Goal: Task Accomplishment & Management: Use online tool/utility

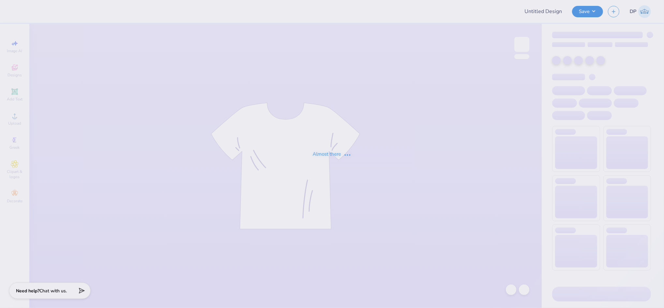
type input "CMP 2026 Swag - [GEOGRAPHIC_DATA][PERSON_NAME]"
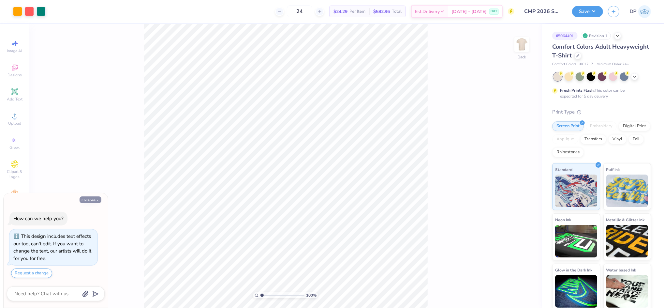
click at [100, 200] on button "Collapse" at bounding box center [91, 199] width 22 height 7
type textarea "x"
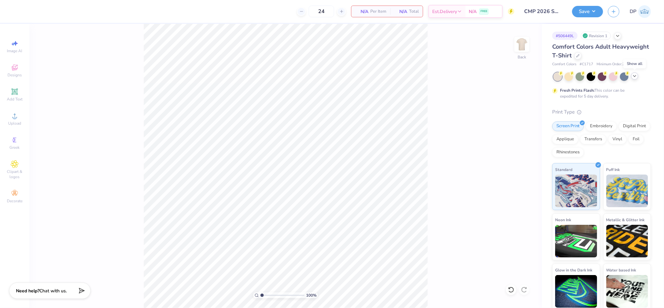
click at [633, 78] on icon at bounding box center [635, 75] width 5 height 5
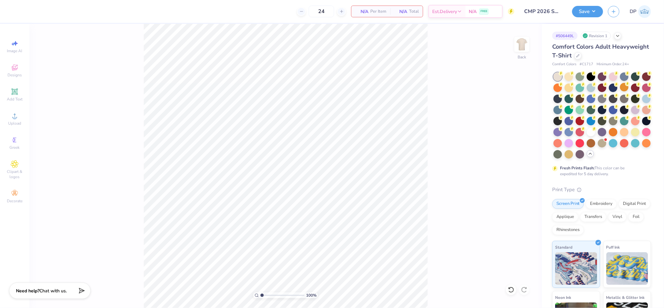
click at [629, 91] on div at bounding box center [624, 87] width 8 height 8
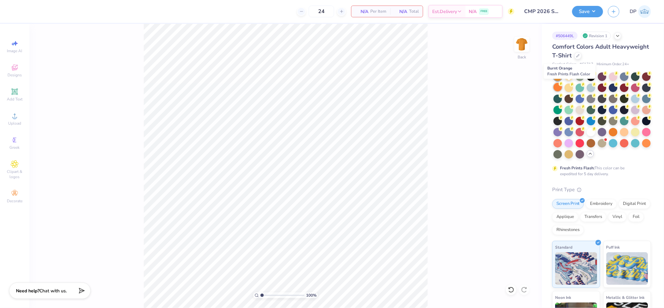
click at [562, 88] on div at bounding box center [558, 87] width 8 height 8
click at [643, 114] on div at bounding box center [647, 110] width 8 height 8
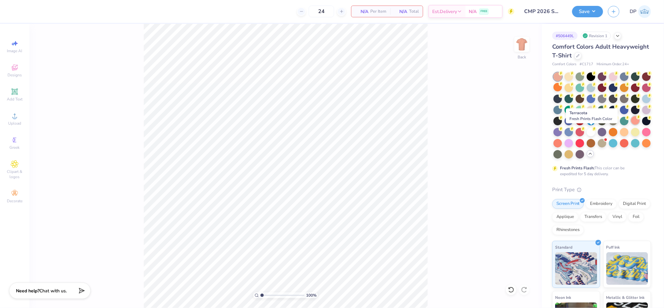
click at [632, 125] on div at bounding box center [636, 120] width 8 height 8
click at [643, 147] on div at bounding box center [647, 142] width 8 height 8
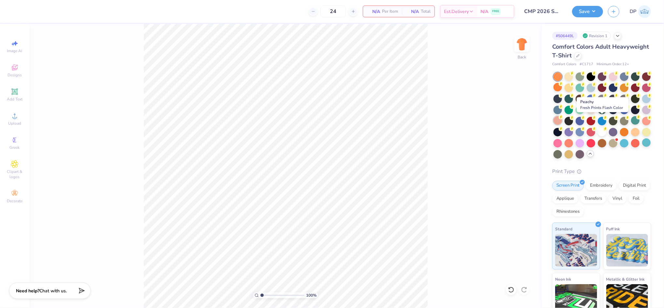
click at [562, 122] on div at bounding box center [558, 120] width 8 height 8
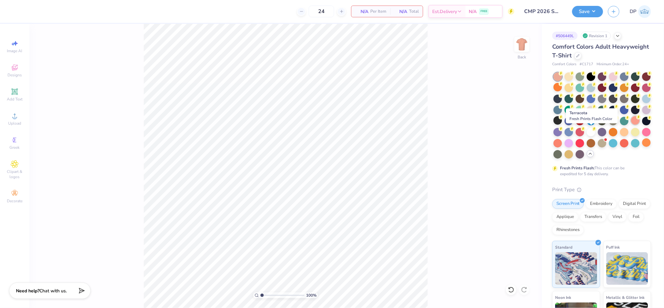
click at [632, 125] on div at bounding box center [636, 120] width 8 height 8
click at [609, 136] on div at bounding box center [613, 131] width 8 height 8
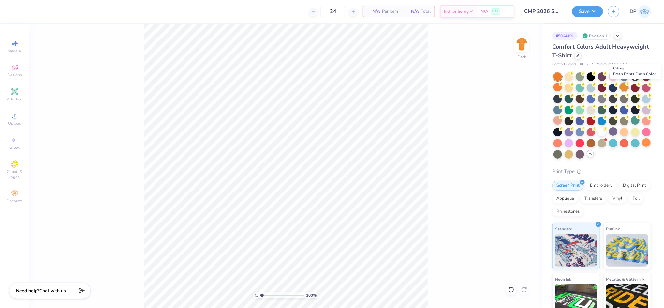
click at [629, 91] on div at bounding box center [624, 87] width 8 height 8
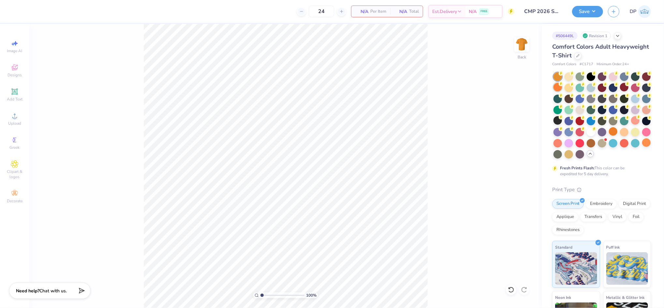
click at [562, 87] on div at bounding box center [558, 87] width 8 height 8
click at [562, 145] on div at bounding box center [558, 142] width 8 height 8
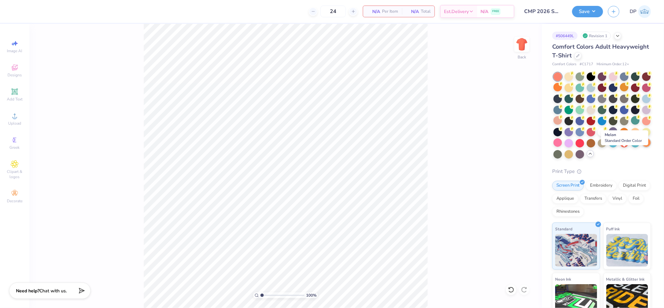
click at [643, 147] on div at bounding box center [647, 142] width 8 height 8
click at [620, 136] on div at bounding box center [624, 131] width 8 height 8
click at [519, 51] on img at bounding box center [522, 44] width 26 height 26
click at [520, 49] on img at bounding box center [522, 44] width 26 height 26
click at [562, 88] on div at bounding box center [558, 87] width 8 height 8
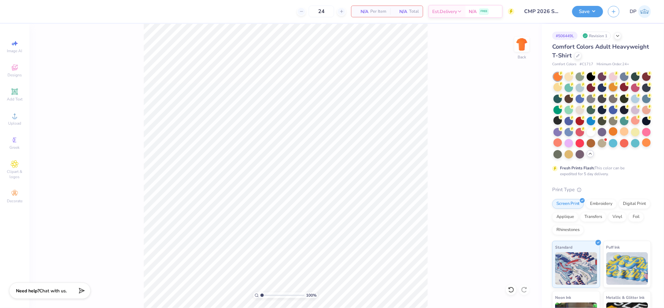
click at [618, 91] on div at bounding box center [613, 87] width 8 height 8
click at [473, 107] on div "100 % Back" at bounding box center [285, 166] width 513 height 284
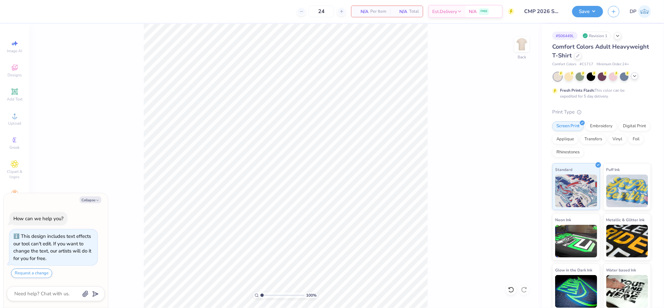
click at [634, 76] on icon at bounding box center [635, 75] width 5 height 5
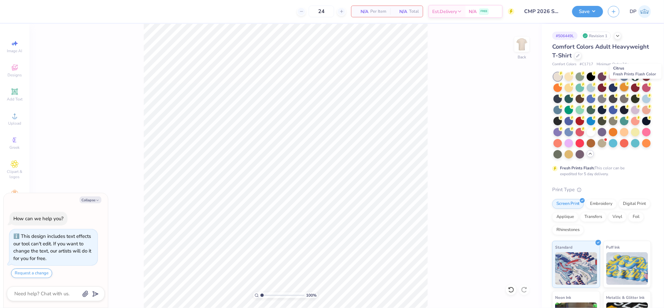
click at [629, 89] on div at bounding box center [624, 87] width 8 height 8
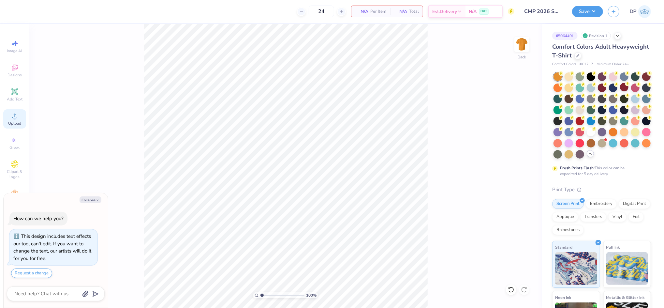
click at [12, 120] on div "Upload" at bounding box center [14, 118] width 23 height 19
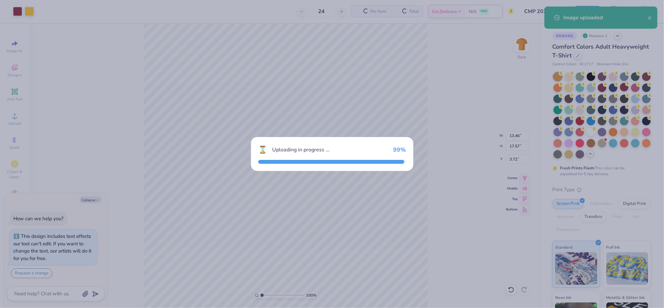
type textarea "x"
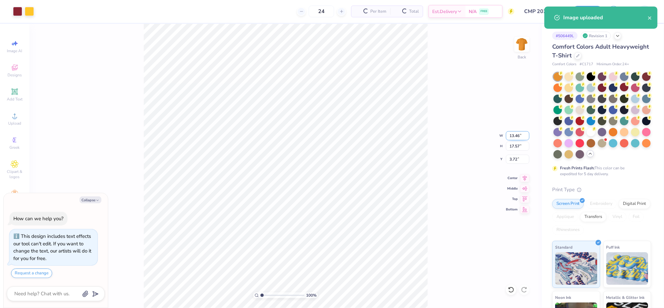
click at [517, 135] on input "13.46" at bounding box center [517, 135] width 23 height 9
type input "11"
type textarea "x"
type input "11.00"
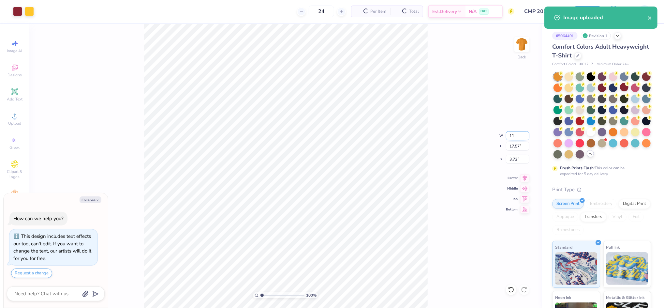
type input "14.36"
click at [512, 155] on input "5.32" at bounding box center [517, 159] width 23 height 9
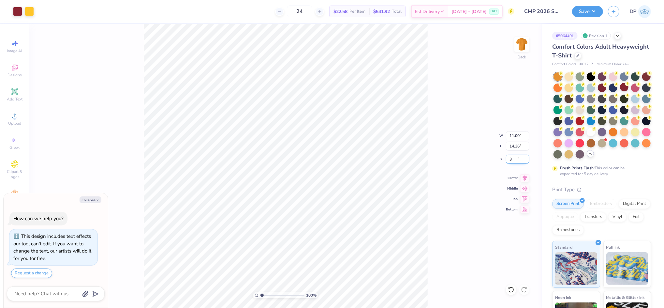
type input "3"
type textarea "x"
click at [512, 155] on input "3.00" at bounding box center [517, 159] width 23 height 9
type input "2"
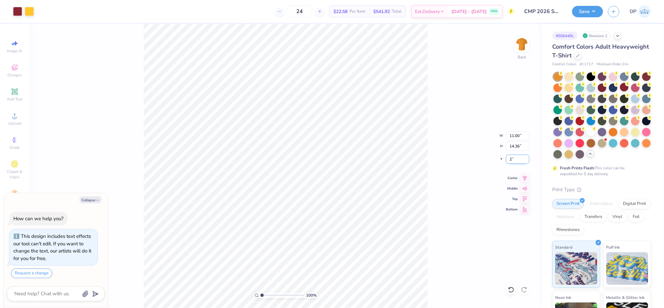
type textarea "x"
type input "2.00"
click at [512, 138] on input "11.00" at bounding box center [517, 135] width 23 height 9
type input "9"
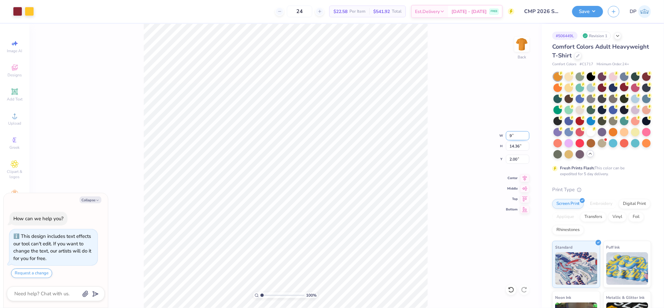
type textarea "x"
type input "9.00"
type input "11.75"
type input "3.30"
click at [513, 134] on input "9.00" at bounding box center [517, 135] width 23 height 9
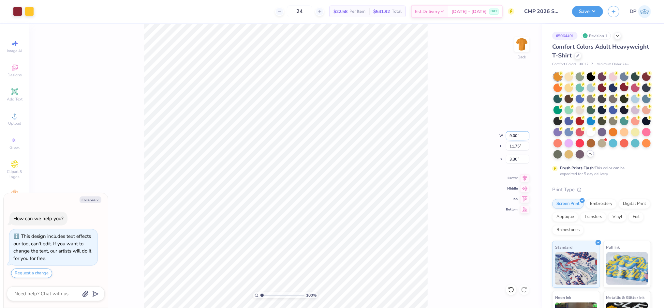
click at [513, 134] on input "9.00" at bounding box center [517, 135] width 23 height 9
type input "9800"
type textarea "x"
type input "13.79"
type input "18.00"
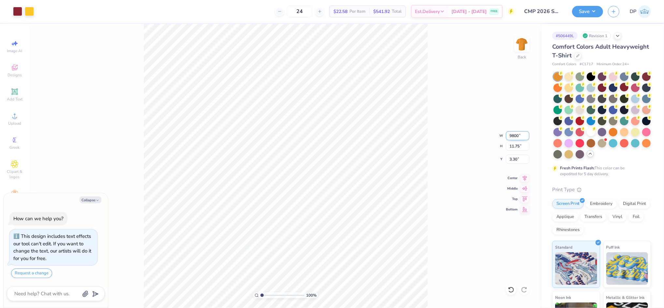
type input "0.50"
click at [513, 134] on input "13.79" at bounding box center [517, 135] width 23 height 9
type input "8"
type textarea "x"
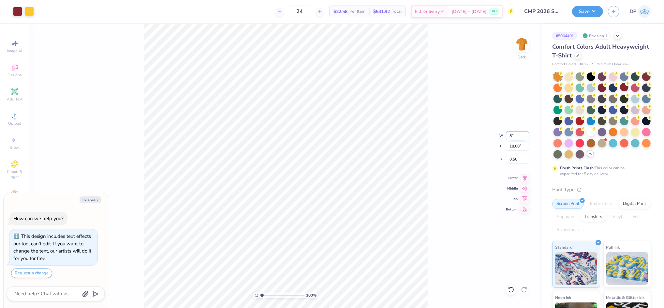
type input "8.00"
type input "10.44"
click at [512, 156] on input "4.28" at bounding box center [517, 159] width 23 height 9
click at [512, 157] on input "4.28" at bounding box center [517, 159] width 23 height 9
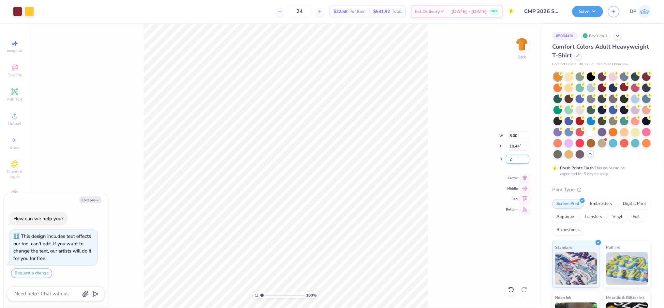
type input "2"
type textarea "x"
type input "2.00"
type textarea "x"
drag, startPoint x: 262, startPoint y: 295, endPoint x: 267, endPoint y: 296, distance: 5.0
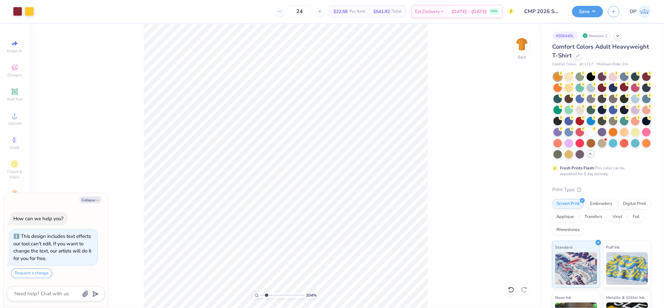
click at [267, 296] on input "range" at bounding box center [283, 295] width 44 height 6
drag, startPoint x: 268, startPoint y: 294, endPoint x: 262, endPoint y: 295, distance: 5.6
click at [262, 295] on input "range" at bounding box center [283, 295] width 44 height 6
type input "1.64"
click at [265, 297] on input "range" at bounding box center [283, 295] width 44 height 6
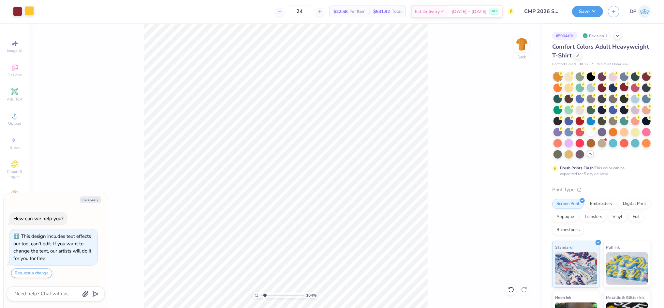
click at [29, 12] on div at bounding box center [29, 10] width 9 height 9
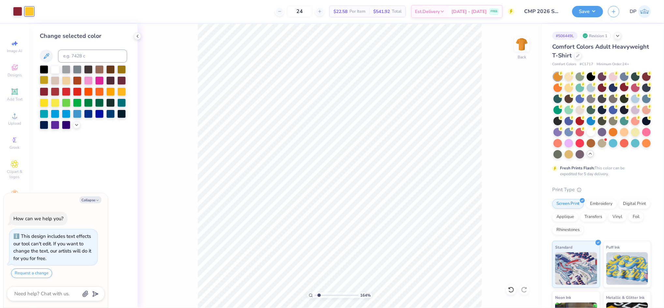
click at [43, 81] on div at bounding box center [44, 80] width 8 height 8
click at [100, 91] on div at bounding box center [99, 91] width 8 height 8
click at [111, 91] on div at bounding box center [110, 91] width 8 height 8
click at [123, 91] on div at bounding box center [121, 91] width 8 height 8
click at [76, 124] on icon at bounding box center [76, 124] width 5 height 5
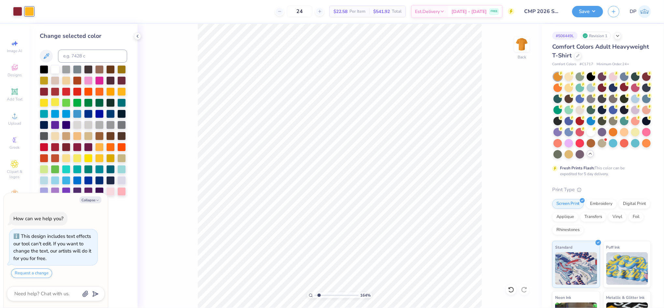
click at [56, 104] on div at bounding box center [55, 102] width 8 height 8
click at [43, 106] on div at bounding box center [44, 102] width 8 height 8
click at [43, 103] on div at bounding box center [44, 102] width 8 height 8
click at [70, 159] on div at bounding box center [66, 157] width 8 height 8
click at [76, 159] on div at bounding box center [77, 157] width 8 height 8
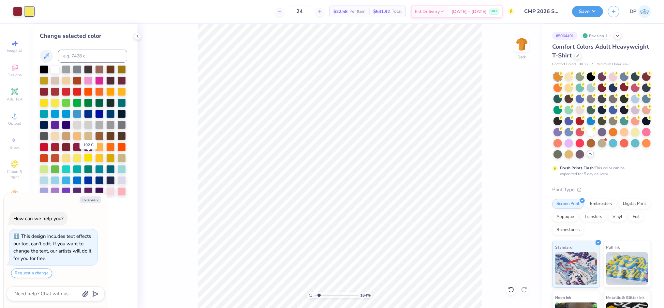
click at [87, 160] on div at bounding box center [88, 157] width 8 height 8
click at [45, 170] on div at bounding box center [44, 168] width 8 height 8
click at [87, 158] on div at bounding box center [88, 157] width 8 height 8
click at [112, 159] on div at bounding box center [110, 157] width 8 height 8
click at [98, 158] on div at bounding box center [99, 157] width 8 height 8
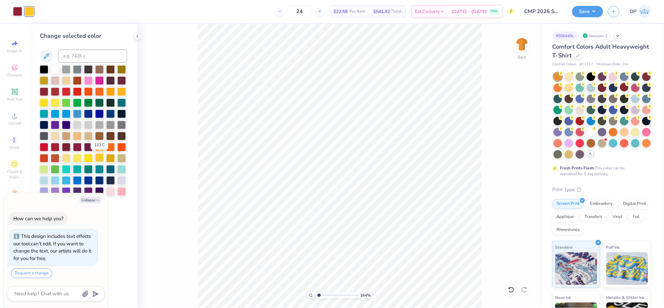
click at [98, 158] on div at bounding box center [99, 157] width 8 height 8
click at [86, 158] on div at bounding box center [88, 157] width 8 height 8
click at [99, 159] on div at bounding box center [99, 157] width 8 height 8
click at [75, 158] on div at bounding box center [77, 157] width 8 height 8
click at [98, 160] on div at bounding box center [99, 157] width 8 height 8
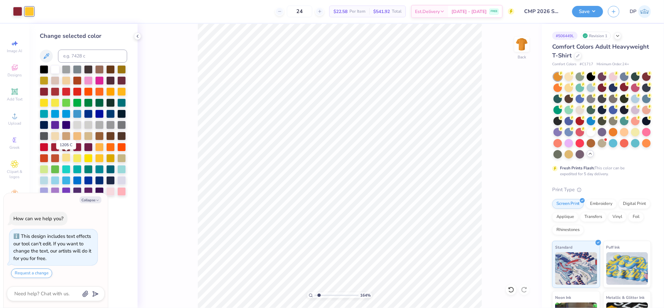
click at [68, 159] on div at bounding box center [66, 157] width 8 height 8
click at [43, 105] on div at bounding box center [44, 102] width 8 height 8
type textarea "x"
type input "1.28"
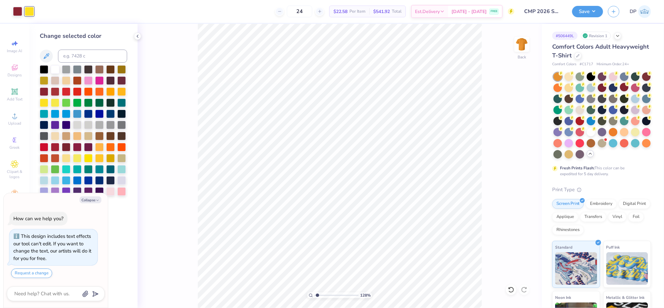
click at [317, 292] on input "range" at bounding box center [337, 295] width 44 height 6
click at [18, 8] on div at bounding box center [17, 10] width 9 height 9
click at [79, 90] on div at bounding box center [77, 91] width 8 height 8
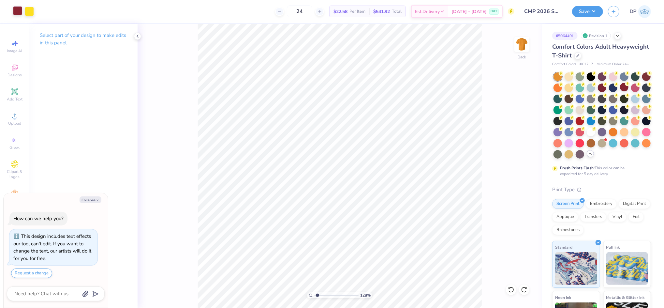
click at [19, 14] on div at bounding box center [17, 10] width 9 height 9
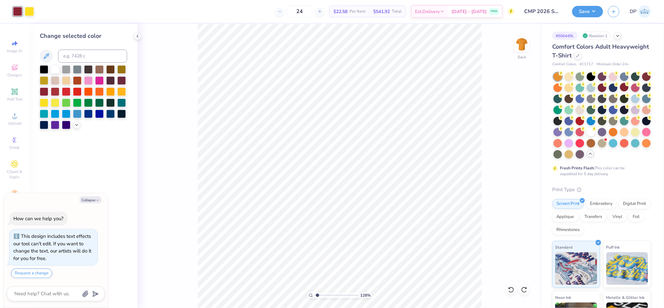
click at [15, 12] on div at bounding box center [17, 11] width 9 height 9
click at [74, 127] on icon at bounding box center [76, 124] width 5 height 5
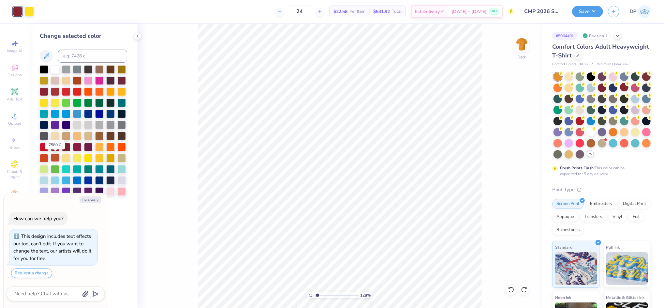
click at [54, 157] on div at bounding box center [55, 157] width 8 height 8
click at [45, 159] on div at bounding box center [44, 157] width 8 height 8
click at [44, 150] on div at bounding box center [44, 147] width 8 height 8
click at [121, 147] on div at bounding box center [121, 146] width 8 height 8
click at [55, 92] on div at bounding box center [55, 91] width 8 height 8
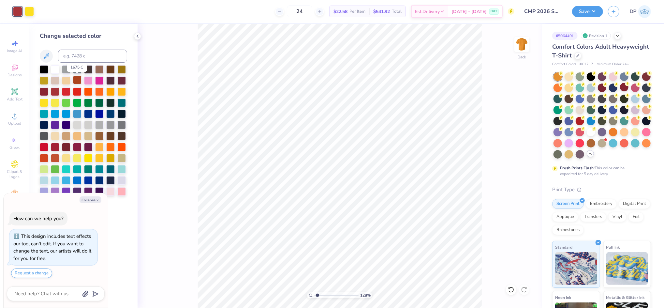
click at [76, 82] on div at bounding box center [77, 80] width 8 height 8
type textarea "x"
drag, startPoint x: 316, startPoint y: 295, endPoint x: 313, endPoint y: 295, distance: 3.9
type input "1"
click at [315, 295] on input "range" at bounding box center [337, 295] width 44 height 6
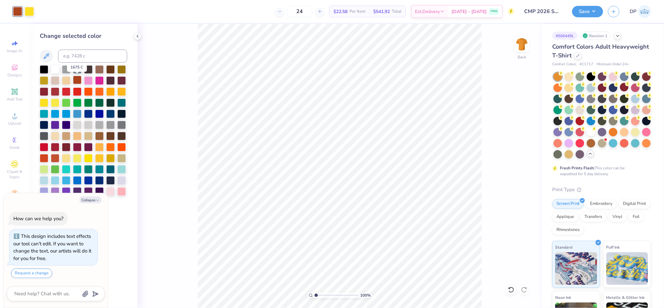
click at [75, 80] on div at bounding box center [77, 80] width 8 height 8
click at [30, 15] on div at bounding box center [29, 10] width 9 height 9
click at [43, 100] on div at bounding box center [44, 102] width 8 height 8
click at [114, 94] on div at bounding box center [110, 91] width 8 height 8
click at [126, 92] on div at bounding box center [121, 91] width 8 height 8
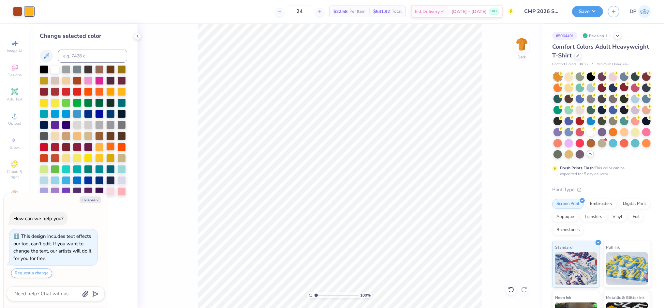
click at [109, 148] on div at bounding box center [110, 146] width 8 height 8
click at [101, 147] on div at bounding box center [99, 146] width 8 height 8
type textarea "x"
type input "1"
drag, startPoint x: 318, startPoint y: 295, endPoint x: 314, endPoint y: 297, distance: 4.2
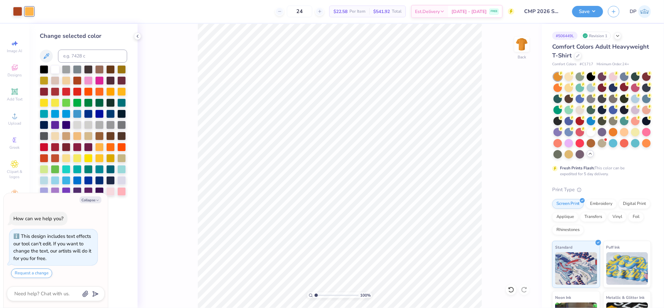
click at [315, 297] on input "range" at bounding box center [337, 295] width 44 height 6
click at [31, 10] on div at bounding box center [29, 11] width 9 height 9
click at [122, 88] on div at bounding box center [121, 91] width 8 height 8
click at [115, 91] on div at bounding box center [83, 136] width 87 height 142
click at [112, 92] on div at bounding box center [110, 91] width 8 height 8
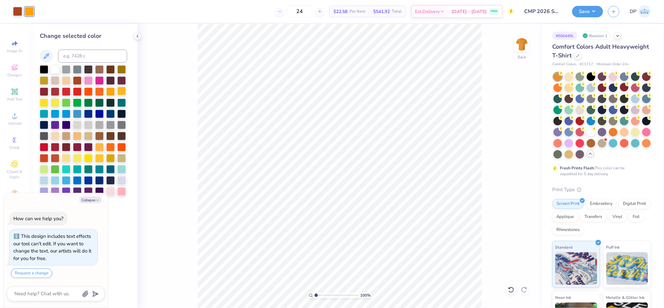
click at [125, 89] on div at bounding box center [121, 91] width 8 height 8
click at [41, 102] on div at bounding box center [44, 103] width 8 height 8
click at [54, 101] on div at bounding box center [55, 102] width 8 height 8
click at [56, 102] on div at bounding box center [55, 102] width 8 height 8
click at [28, 11] on div at bounding box center [29, 11] width 9 height 9
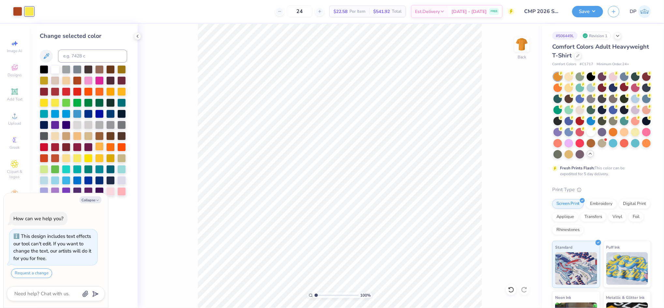
click at [100, 145] on div at bounding box center [99, 146] width 8 height 8
click at [53, 103] on div at bounding box center [55, 102] width 8 height 8
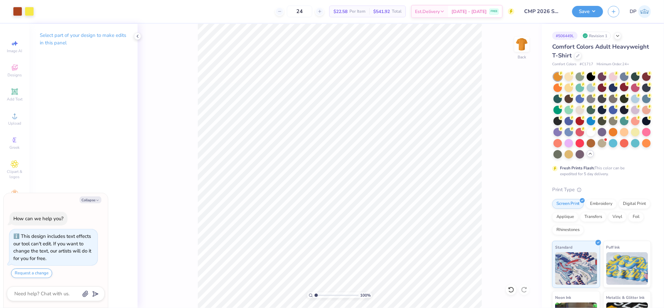
drag, startPoint x: 582, startPoint y: 16, endPoint x: 585, endPoint y: 19, distance: 4.4
click at [582, 16] on button "Save" at bounding box center [588, 11] width 31 height 11
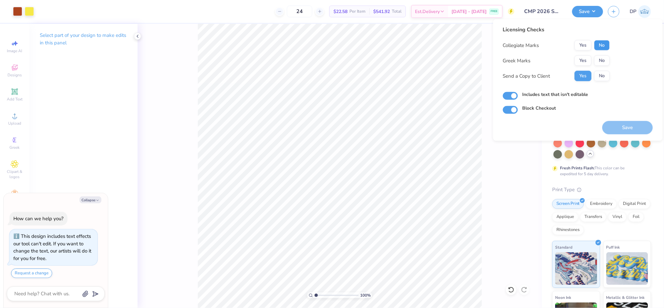
click at [603, 42] on button "No" at bounding box center [603, 45] width 16 height 10
click at [604, 54] on div "Collegiate Marks Yes No Greek Marks Yes No Send a Copy to Client Yes No" at bounding box center [556, 60] width 107 height 41
click at [603, 58] on button "No" at bounding box center [603, 60] width 16 height 10
click at [619, 128] on button "Save" at bounding box center [628, 127] width 51 height 13
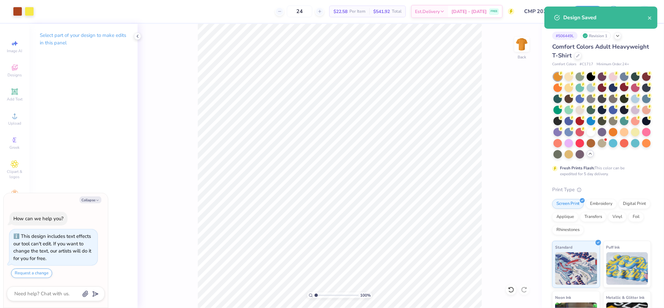
type textarea "x"
